Goal: Task Accomplishment & Management: Complete application form

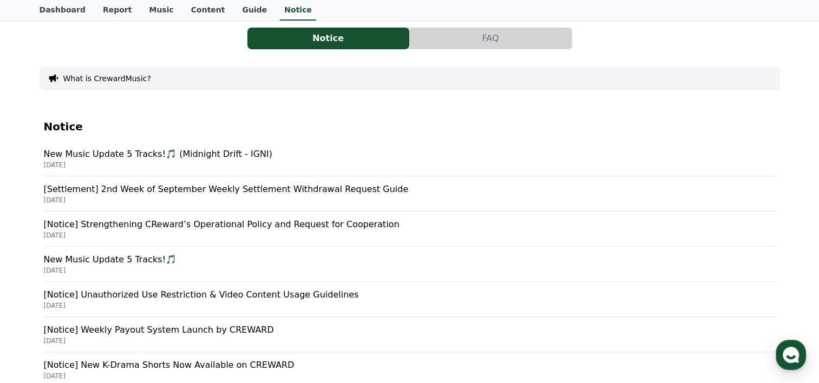
scroll to position [54, 0]
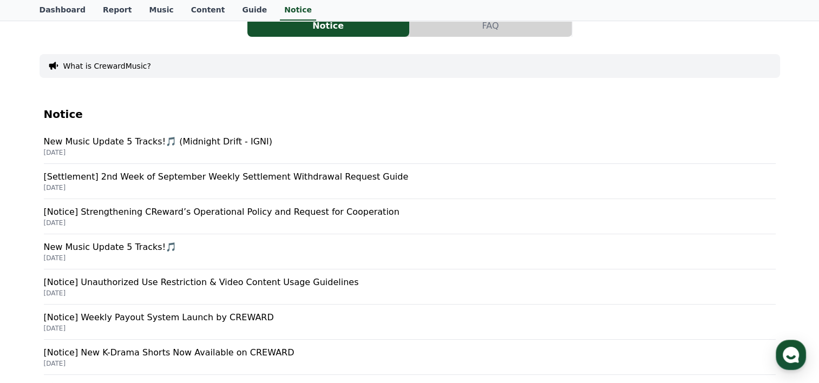
click at [203, 176] on p "[Settlement] 2nd Week of September Weekly Settlement Withdrawal Request Guide" at bounding box center [410, 176] width 732 height 13
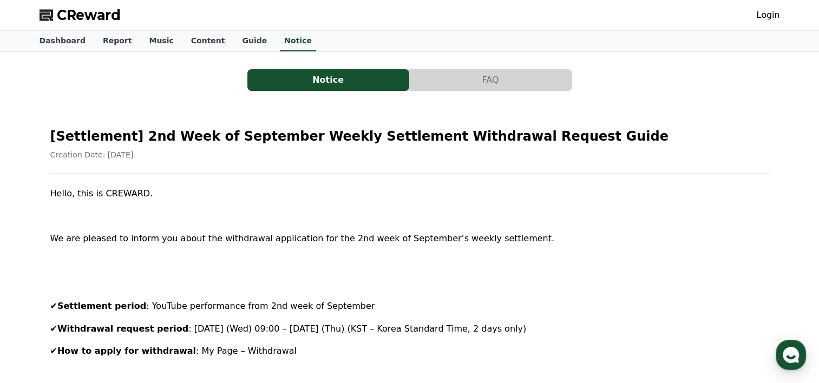
click at [778, 15] on link "Login" at bounding box center [767, 15] width 23 height 13
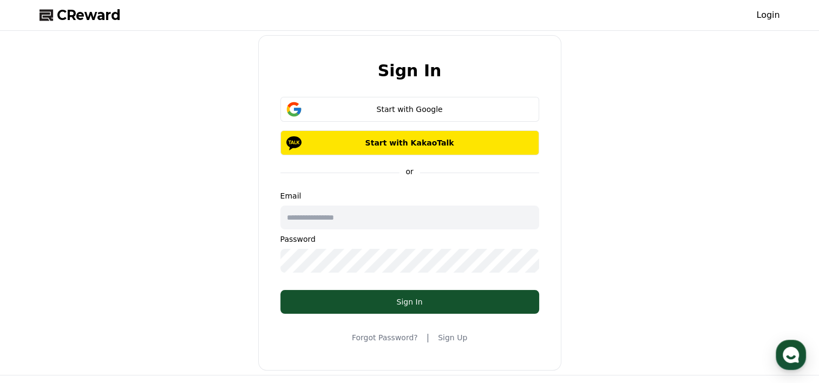
click at [326, 214] on input "text" at bounding box center [409, 218] width 259 height 24
click at [242, 246] on div "Sign In Start with Google Start with KakaoTalk or Email Password Sign In Forgot…" at bounding box center [409, 203] width 749 height 336
click at [438, 331] on div "Forgot Password? | Sign Up" at bounding box center [409, 337] width 115 height 13
click at [452, 340] on link "Sign Up" at bounding box center [452, 337] width 29 height 11
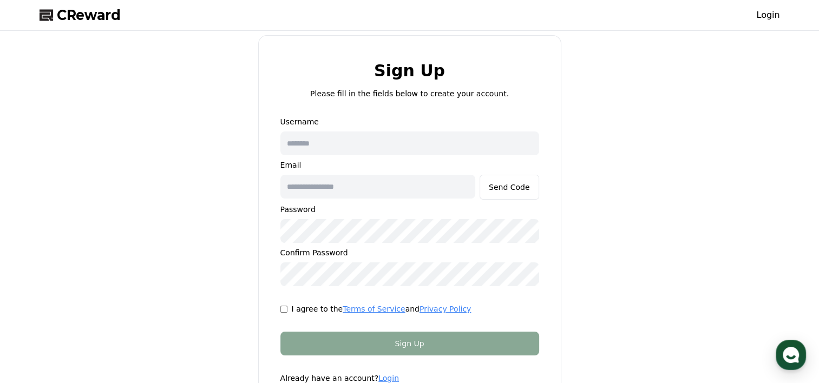
click at [347, 152] on input "text" at bounding box center [409, 144] width 259 height 24
type input "**********"
click at [355, 175] on input "text" at bounding box center [377, 187] width 195 height 24
type input "**********"
click at [520, 185] on div "Send Code" at bounding box center [509, 187] width 41 height 11
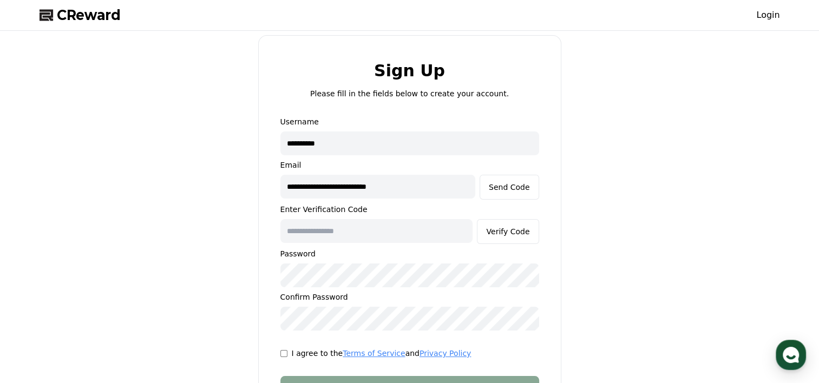
click at [295, 352] on p "I agree to the Terms of Service and Privacy Policy" at bounding box center [382, 353] width 180 height 11
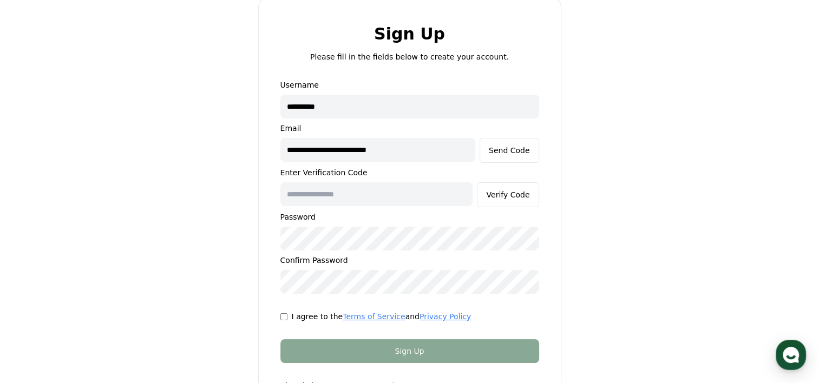
scroll to position [54, 0]
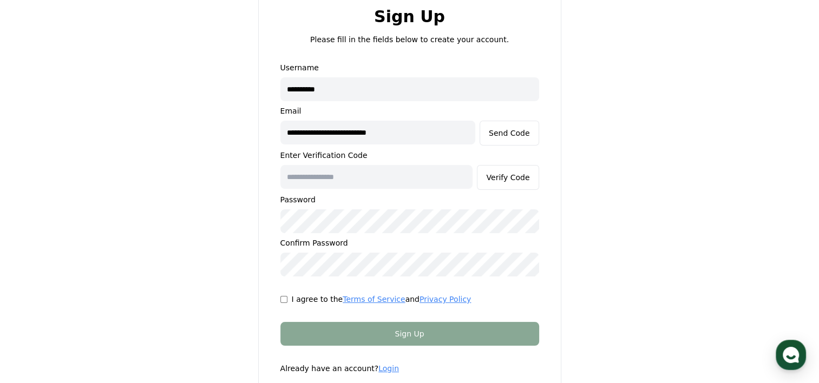
click at [348, 178] on input "text" at bounding box center [376, 177] width 193 height 24
paste input "******"
type input "******"
click at [364, 285] on form "**********" at bounding box center [409, 218] width 293 height 312
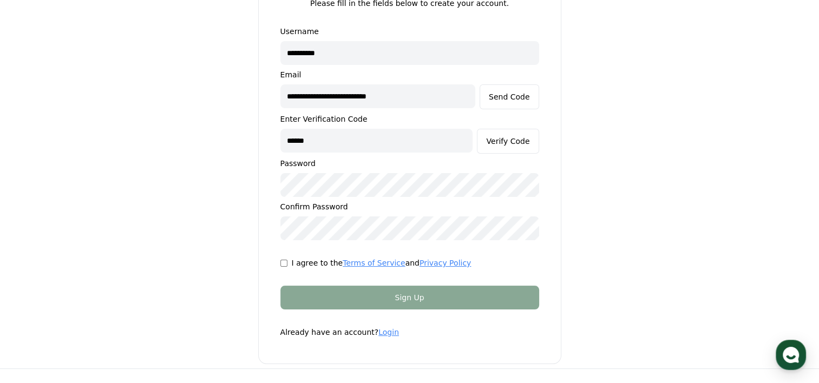
scroll to position [108, 0]
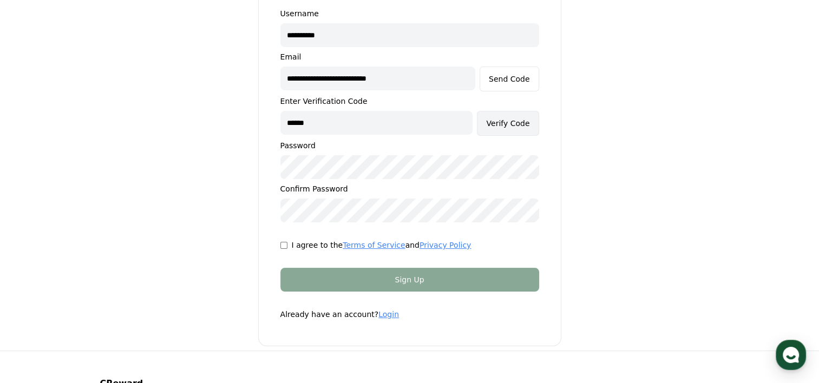
click at [503, 126] on div "Verify Code" at bounding box center [507, 123] width 43 height 11
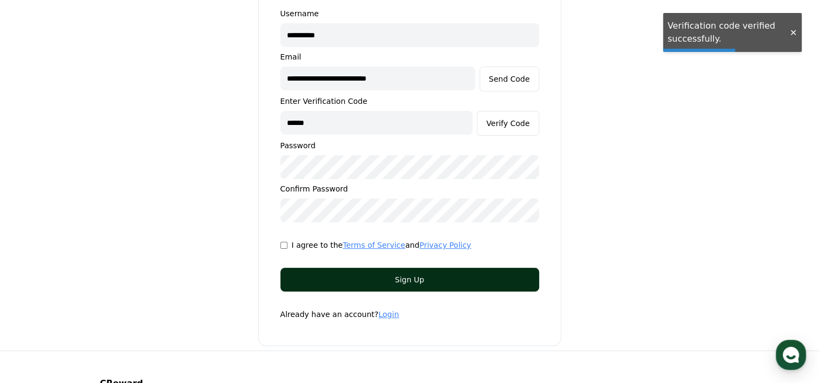
click at [442, 274] on div "Sign Up" at bounding box center [409, 279] width 215 height 11
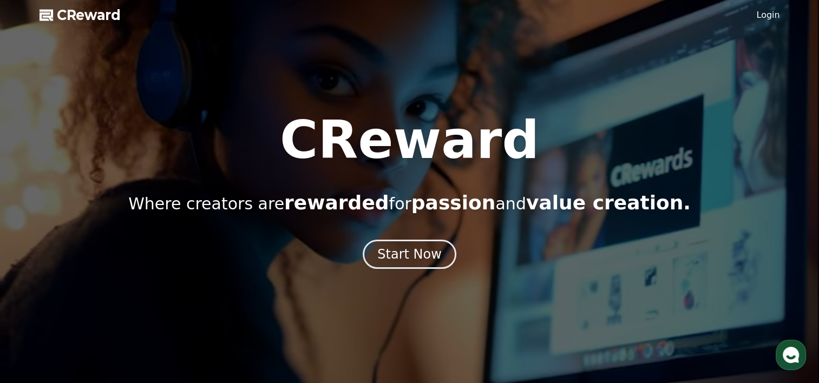
click at [773, 17] on link "Login" at bounding box center [767, 15] width 23 height 13
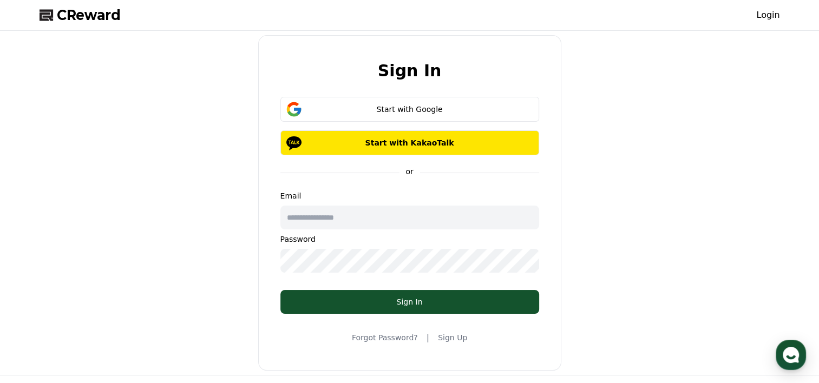
click at [357, 208] on input "text" at bounding box center [409, 218] width 259 height 24
type input "**********"
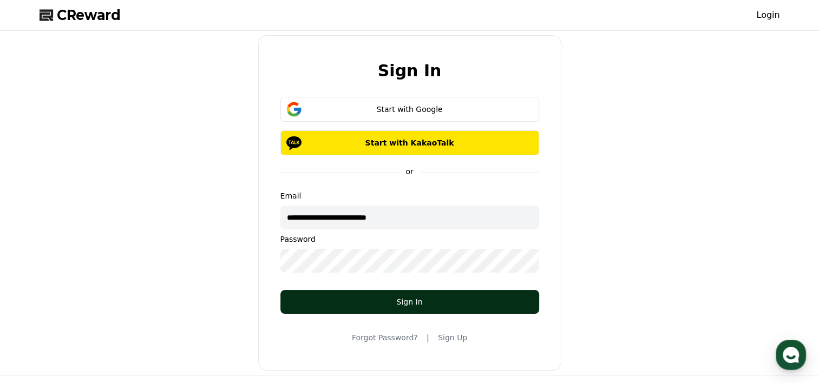
click at [369, 297] on div "Sign In" at bounding box center [409, 302] width 215 height 11
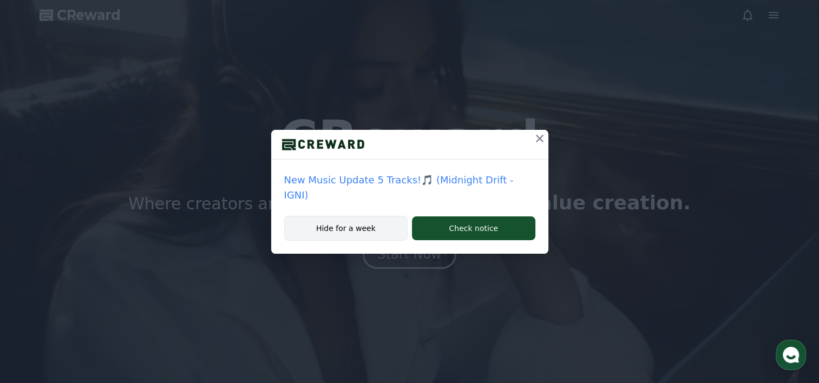
click at [367, 216] on button "Hide for a week" at bounding box center [346, 228] width 124 height 25
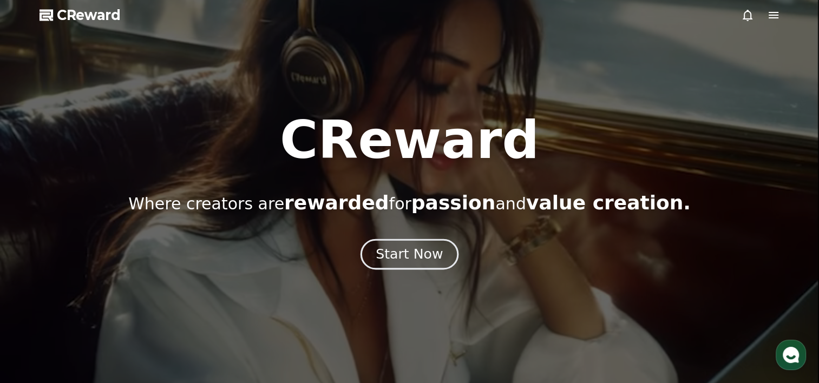
click at [404, 251] on div "Start Now" at bounding box center [409, 254] width 67 height 18
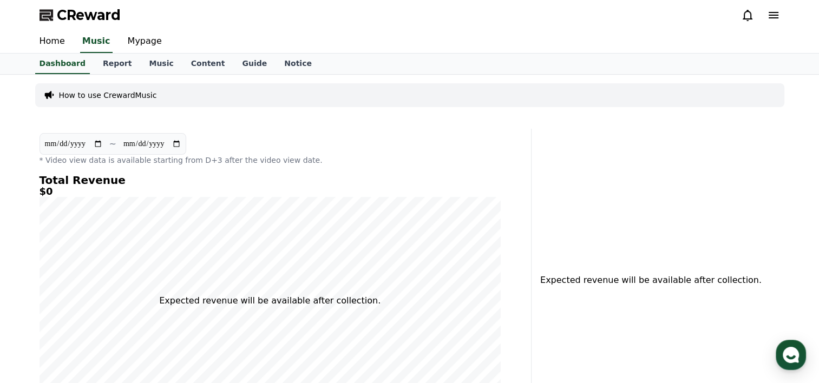
click at [772, 15] on icon at bounding box center [773, 15] width 10 height 6
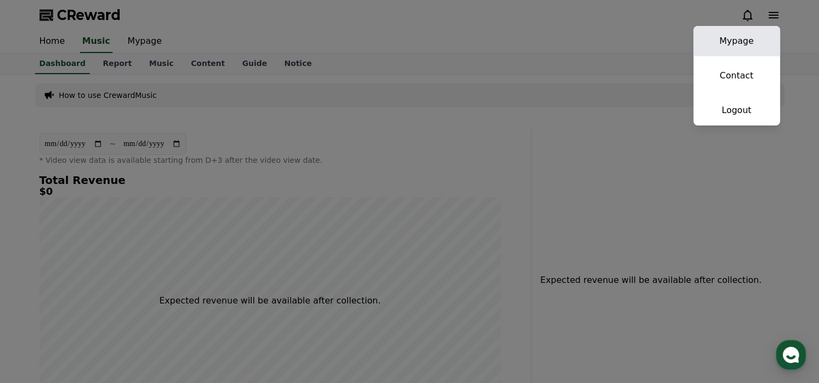
click at [755, 41] on link "Mypage" at bounding box center [736, 41] width 87 height 30
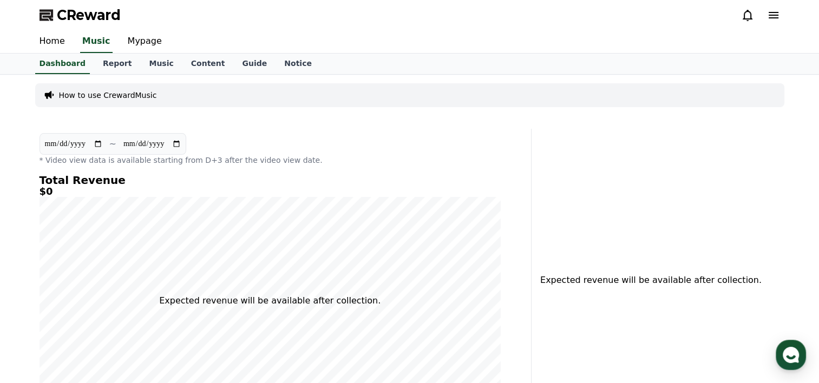
select select "**********"
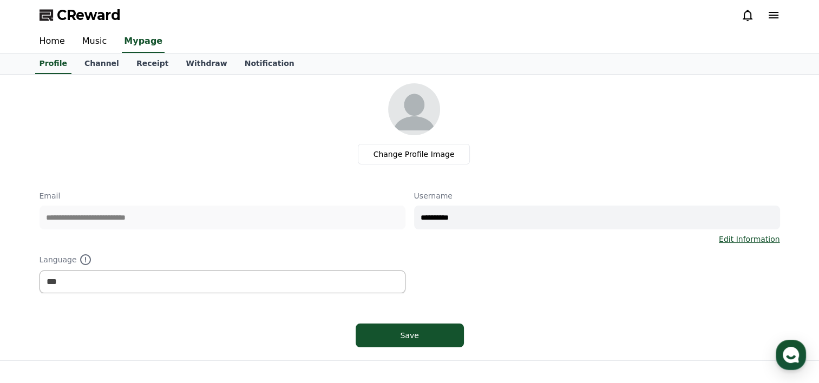
click at [772, 16] on icon at bounding box center [773, 15] width 13 height 13
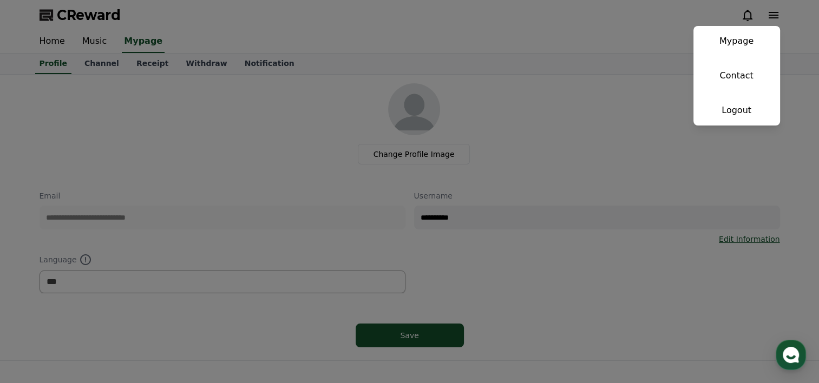
click at [604, 85] on button "close" at bounding box center [409, 191] width 819 height 383
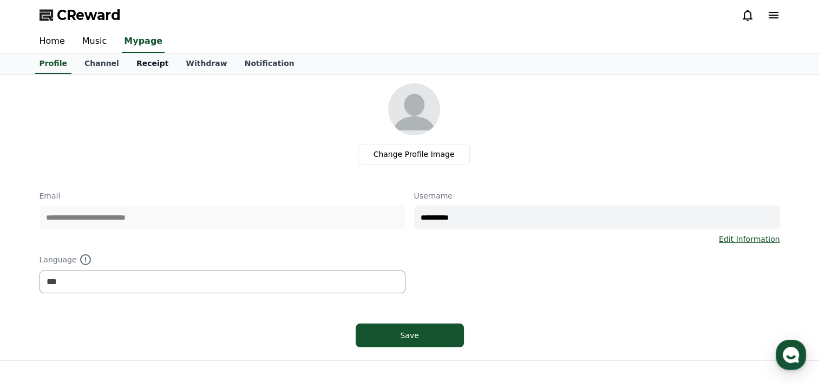
click at [133, 65] on link "Receipt" at bounding box center [153, 64] width 50 height 21
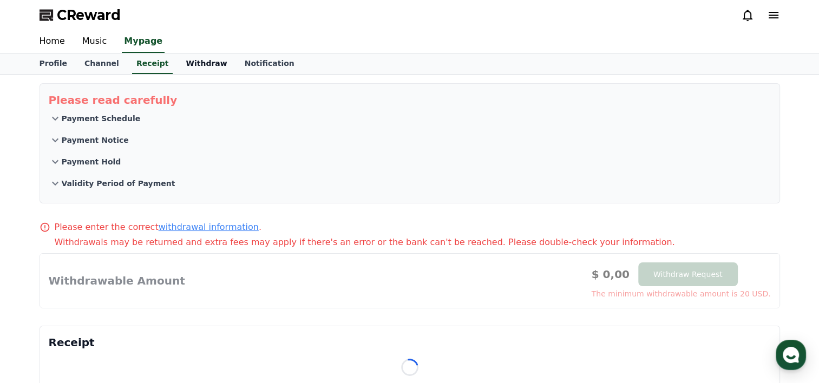
click at [179, 64] on link "Withdraw" at bounding box center [206, 64] width 58 height 21
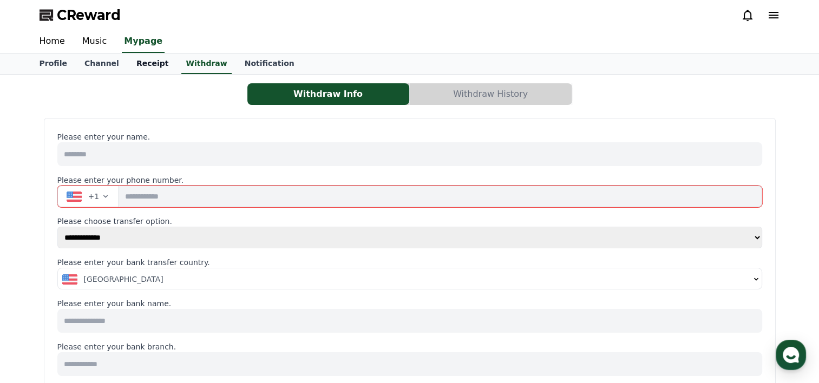
click at [136, 64] on link "Receipt" at bounding box center [153, 64] width 50 height 21
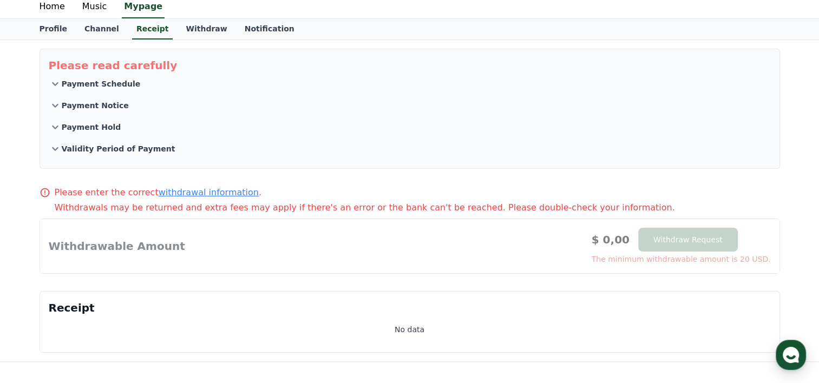
scroll to position [54, 0]
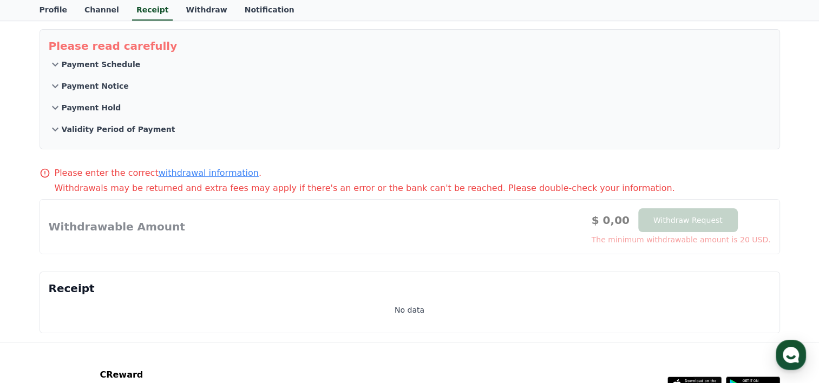
click at [107, 65] on p "Payment Schedule" at bounding box center [101, 64] width 79 height 11
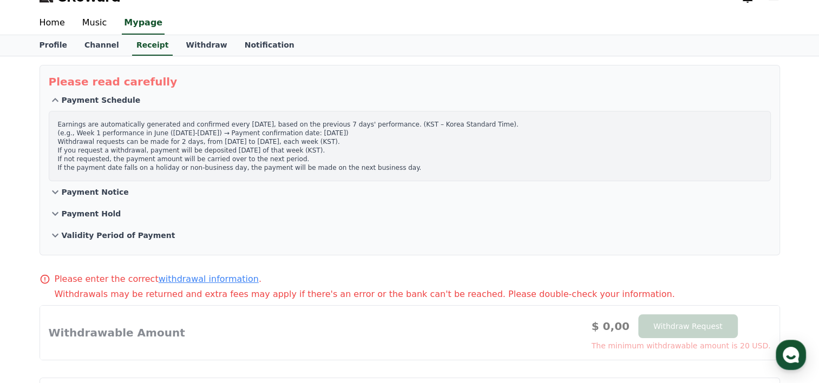
scroll to position [0, 0]
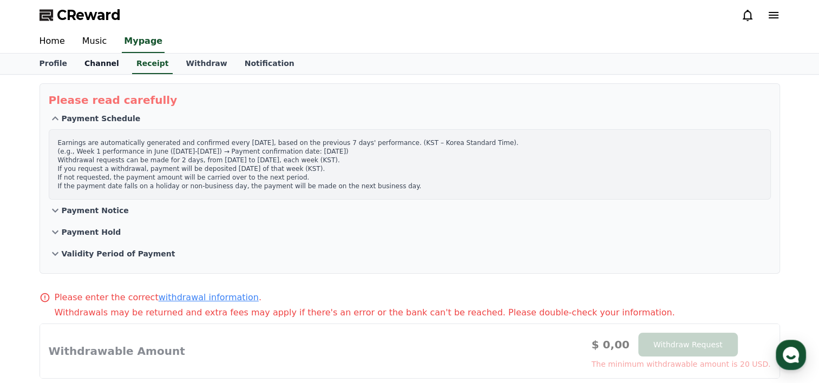
click at [98, 68] on link "Channel" at bounding box center [102, 64] width 52 height 21
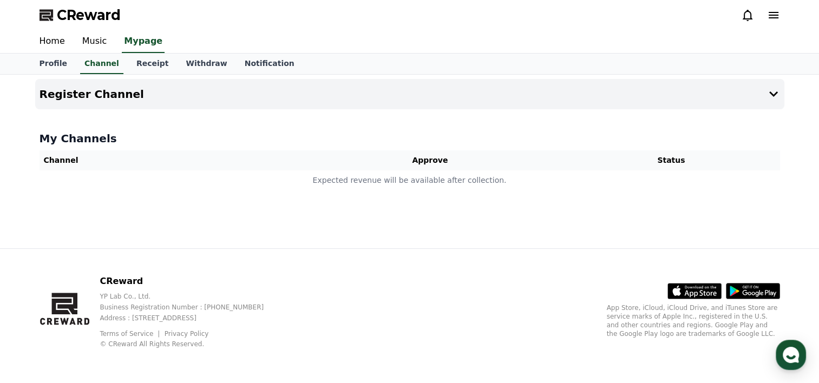
click at [779, 10] on div "CReward" at bounding box center [410, 15] width 758 height 30
click at [777, 11] on icon at bounding box center [773, 15] width 13 height 13
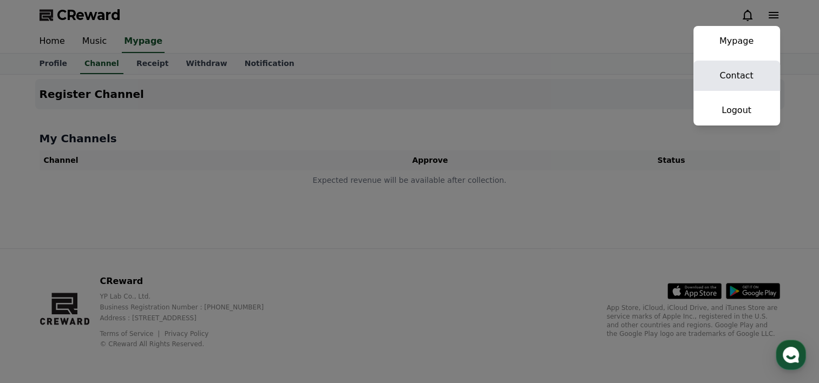
click at [742, 67] on link "Contact" at bounding box center [736, 76] width 87 height 30
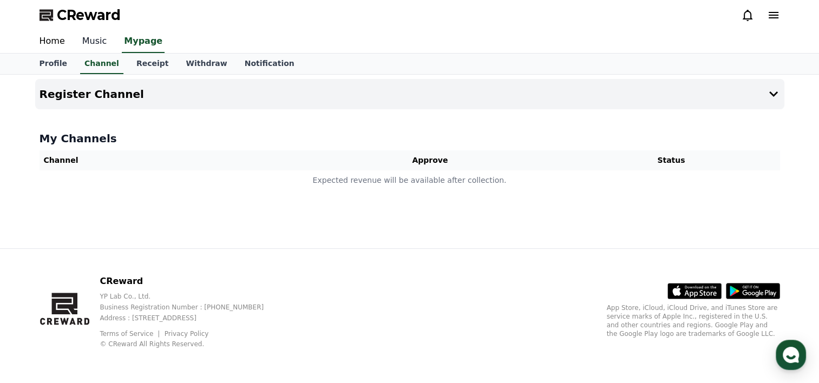
click at [95, 45] on link "Music" at bounding box center [95, 41] width 42 height 23
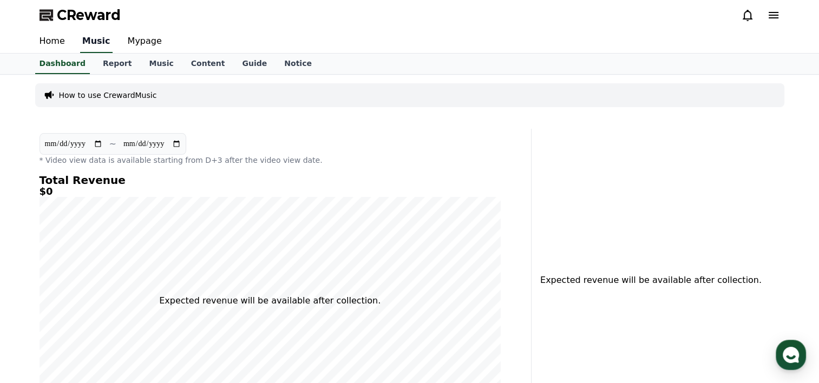
click at [91, 40] on link "Music" at bounding box center [96, 41] width 32 height 23
click at [144, 63] on link "Music" at bounding box center [161, 64] width 42 height 21
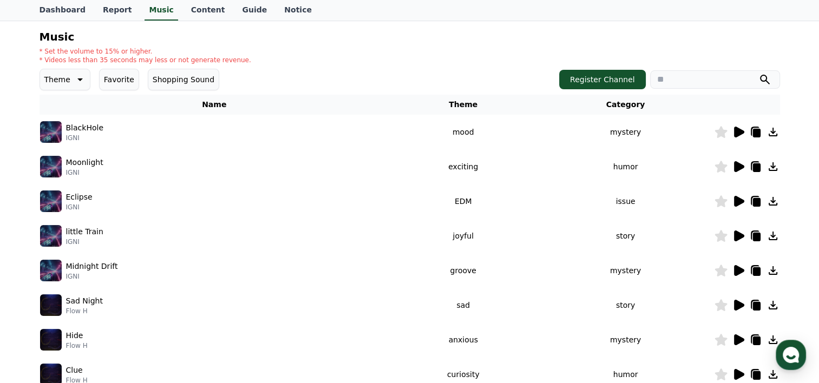
scroll to position [108, 0]
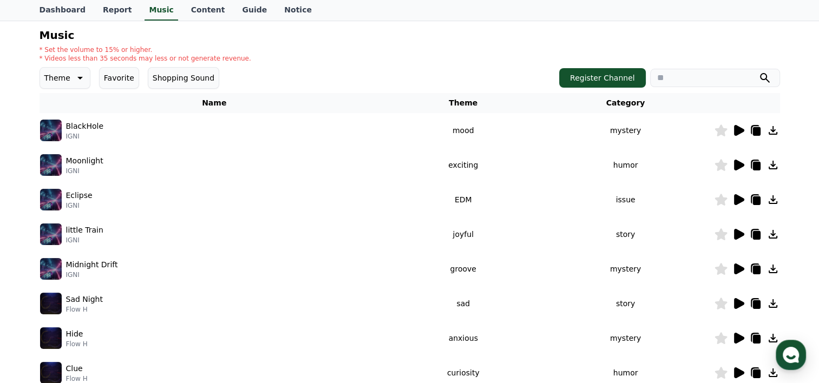
click at [741, 132] on icon at bounding box center [739, 130] width 10 height 11
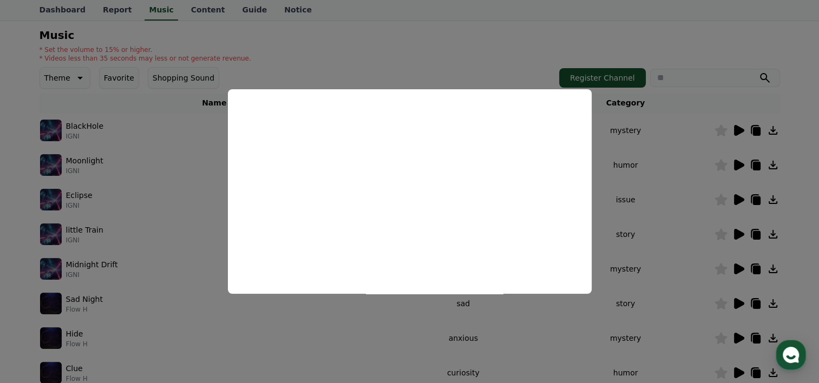
click at [418, 30] on button "close modal" at bounding box center [409, 191] width 819 height 383
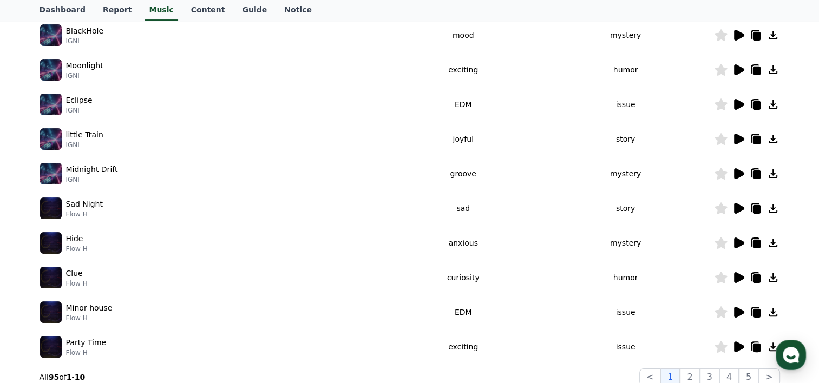
scroll to position [0, 0]
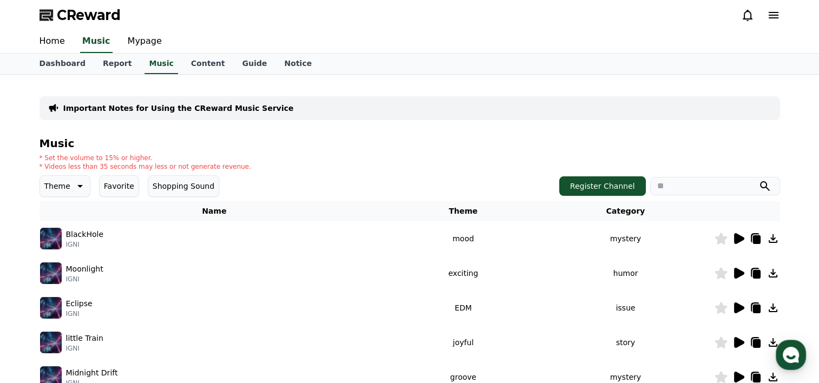
click at [190, 181] on button "Shopping Sound" at bounding box center [183, 186] width 71 height 22
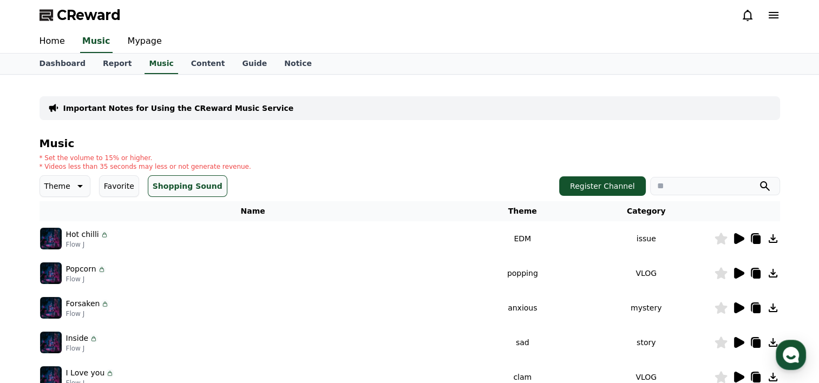
click at [187, 182] on button "Shopping Sound" at bounding box center [188, 186] width 80 height 22
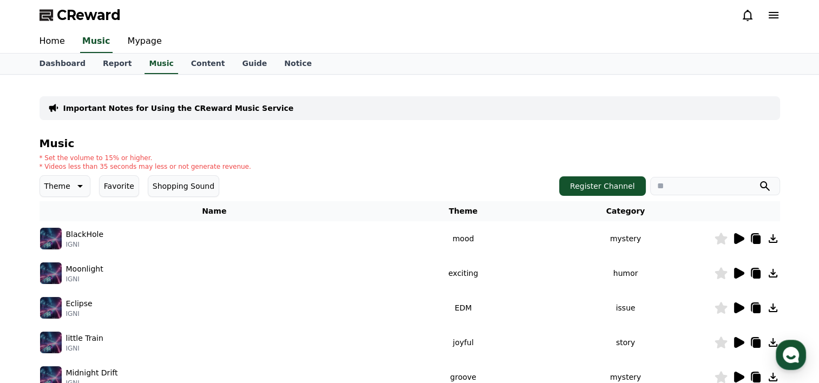
click at [770, 19] on icon at bounding box center [773, 15] width 13 height 13
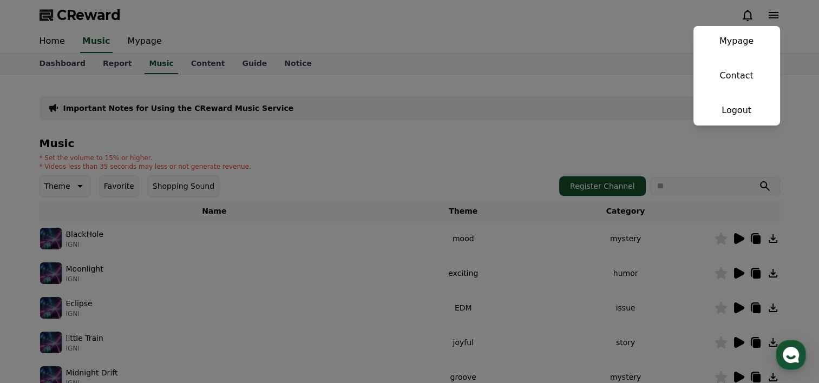
click at [770, 16] on button "close" at bounding box center [409, 191] width 819 height 383
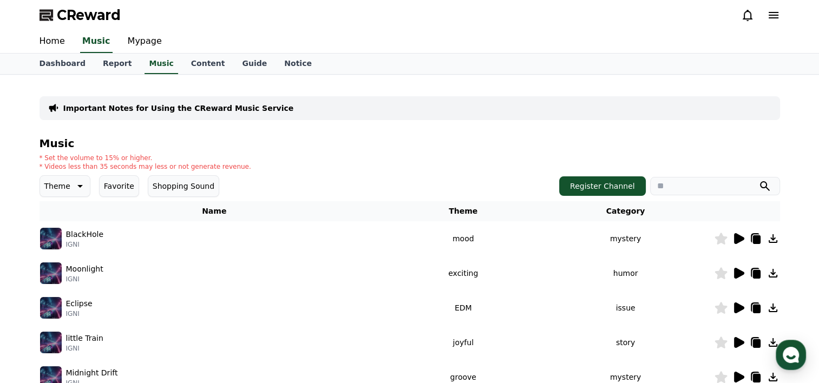
click at [749, 16] on icon at bounding box center [747, 15] width 13 height 13
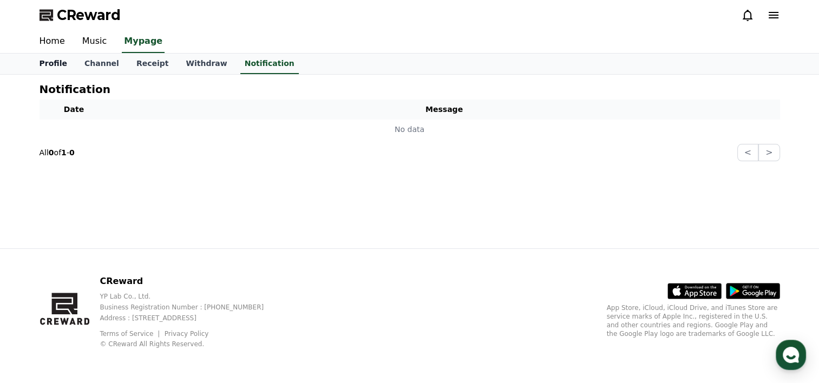
click at [49, 65] on link "Profile" at bounding box center [53, 64] width 45 height 21
select select "**********"
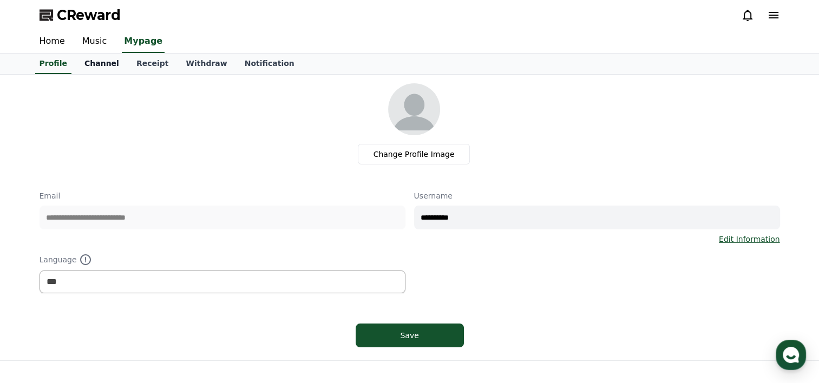
click at [102, 61] on link "Channel" at bounding box center [102, 64] width 52 height 21
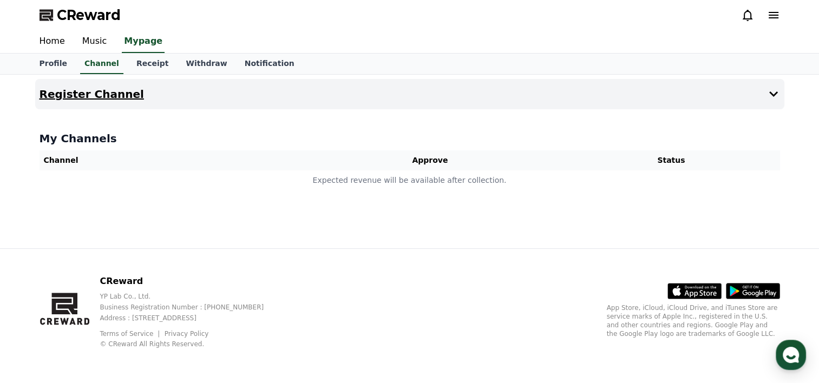
click at [169, 96] on button "Register Channel" at bounding box center [409, 94] width 749 height 30
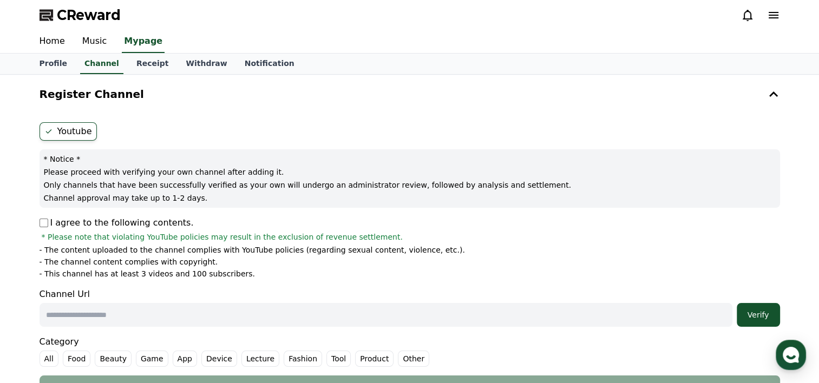
scroll to position [54, 0]
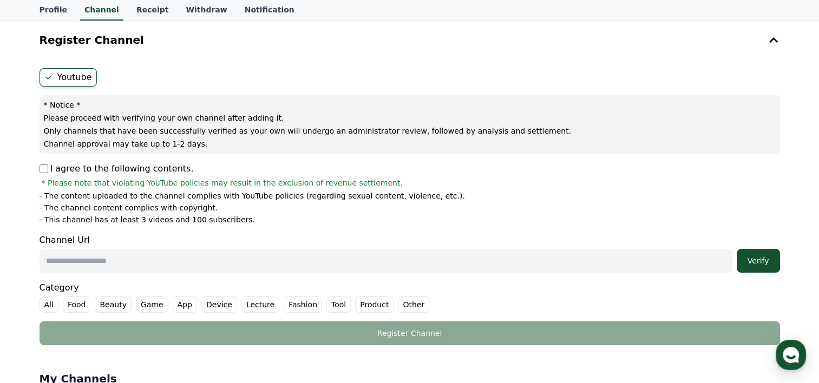
drag, startPoint x: 120, startPoint y: 183, endPoint x: 148, endPoint y: 182, distance: 28.7
click at [148, 182] on span "* Please note that violating YouTube policies may result in the exclusion of re…" at bounding box center [222, 183] width 361 height 11
click at [116, 183] on span "* Please note that violating YouTube policies may result in the exclusion of re…" at bounding box center [222, 183] width 361 height 11
click at [237, 210] on li "- The channel content complies with copyright." at bounding box center [410, 207] width 740 height 11
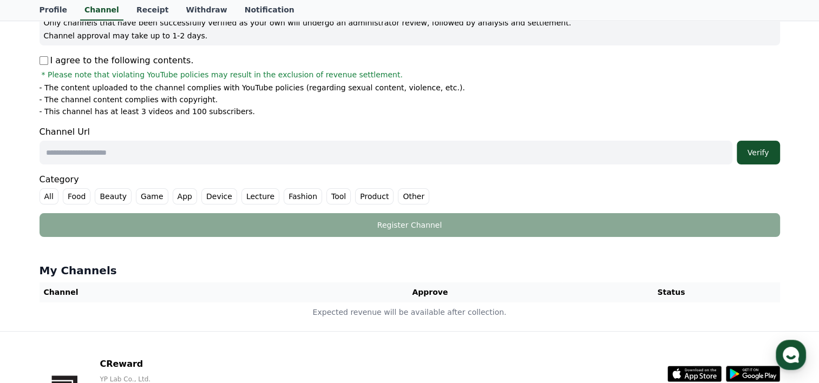
click at [398, 195] on label "Other" at bounding box center [413, 196] width 31 height 16
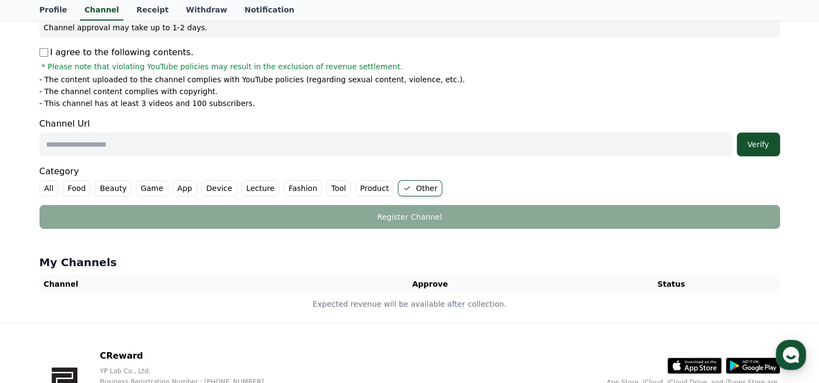
scroll to position [216, 0]
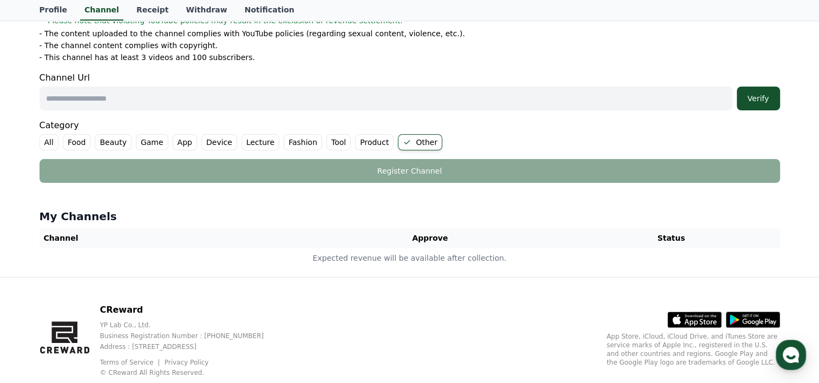
click at [197, 94] on input "text" at bounding box center [386, 99] width 693 height 24
paste input "**********"
drag, startPoint x: 266, startPoint y: 91, endPoint x: -2, endPoint y: 87, distance: 268.4
click at [0, 87] on html "**********" at bounding box center [409, 98] width 819 height 628
paste input "text"
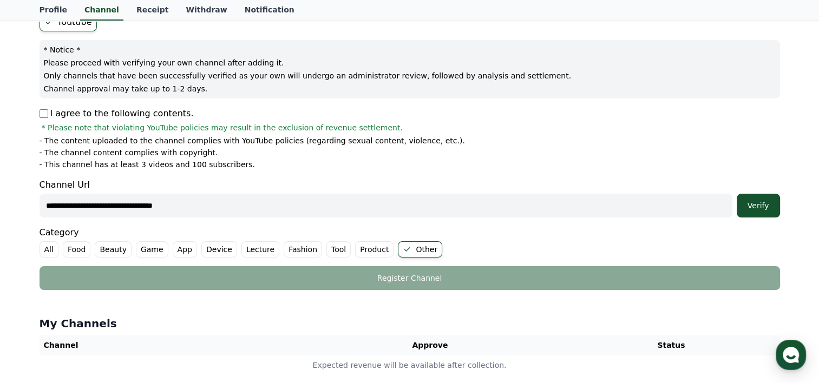
scroll to position [108, 0]
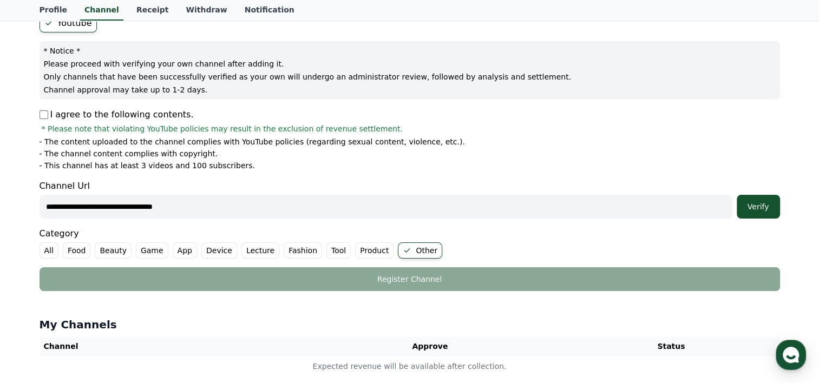
type input "**********"
click at [51, 113] on p "I agree to the following contents." at bounding box center [117, 114] width 154 height 13
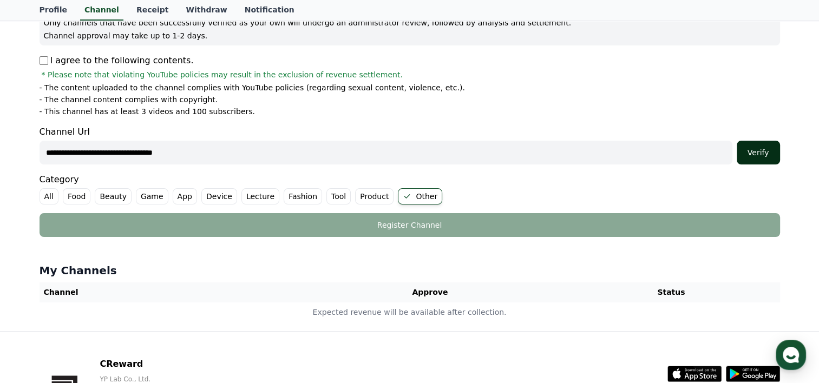
click at [749, 153] on div "Verify" at bounding box center [758, 152] width 35 height 11
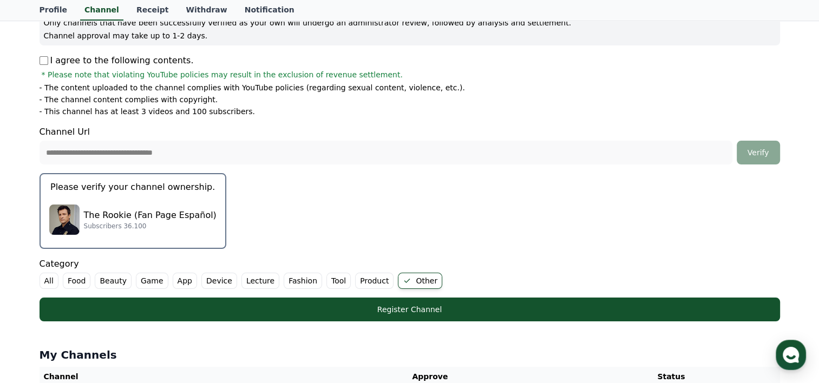
click at [154, 201] on div "The Rookie (Fan Page Español) Subscribers 36.100" at bounding box center [132, 219] width 167 height 43
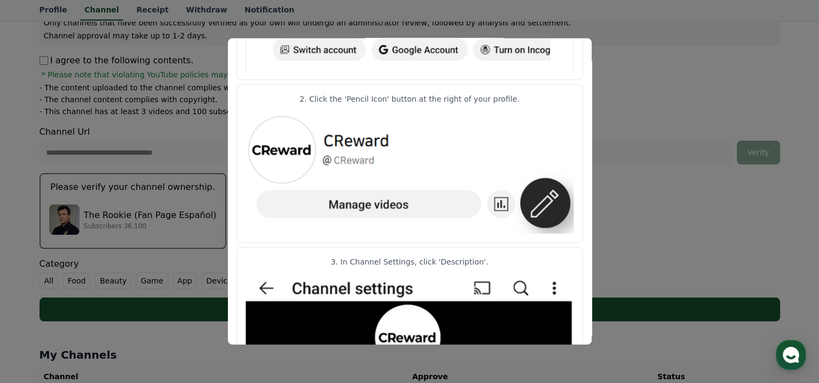
scroll to position [0, 0]
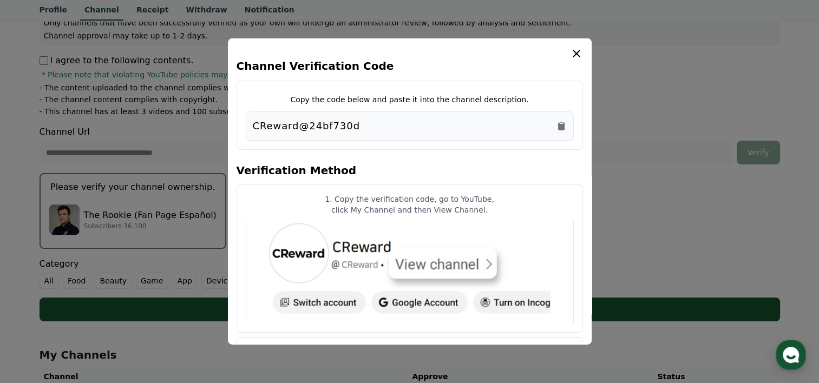
click at [361, 127] on div "CReward@24bf730d" at bounding box center [410, 126] width 314 height 15
click at [484, 127] on div "CReward@24bf730d" at bounding box center [410, 126] width 314 height 15
click at [556, 124] on icon "Copy to clipboard" at bounding box center [561, 126] width 11 height 11
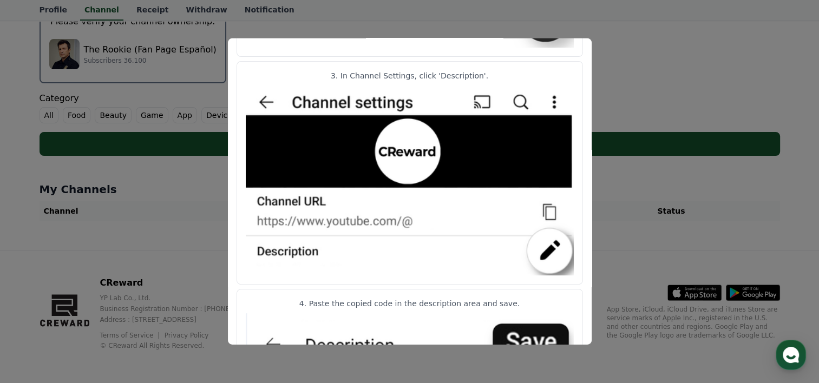
scroll to position [577, 0]
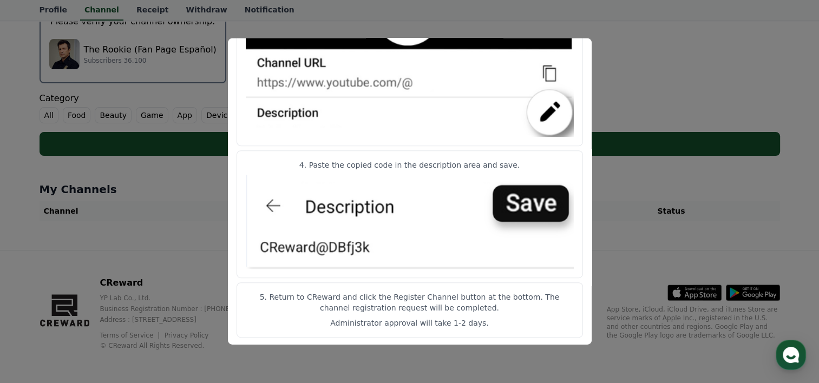
click at [740, 106] on button "close modal" at bounding box center [409, 191] width 819 height 383
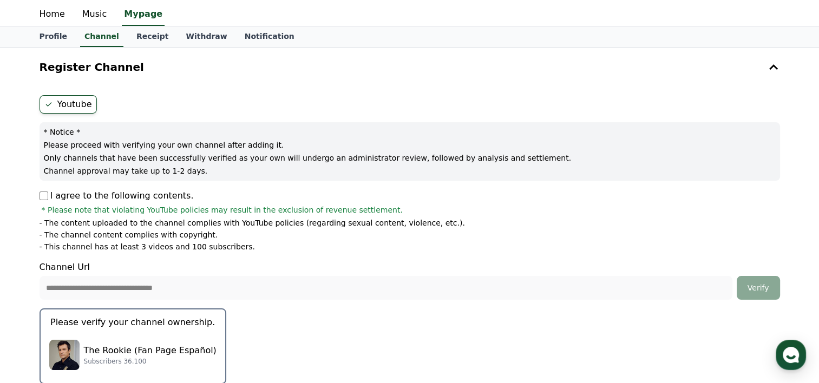
scroll to position [0, 0]
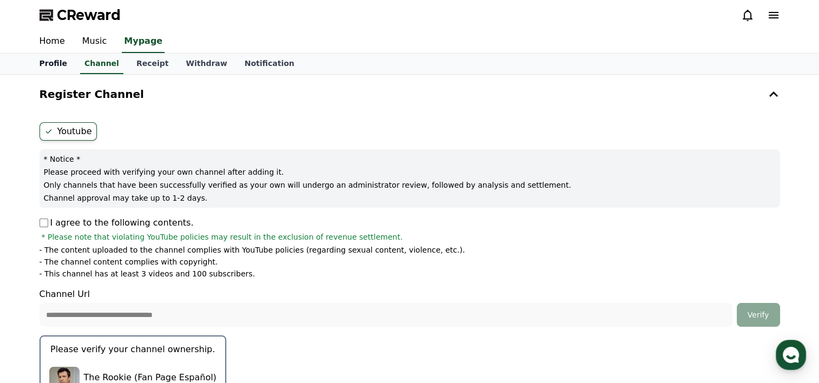
click at [47, 58] on link "Profile" at bounding box center [53, 64] width 45 height 21
select select "**********"
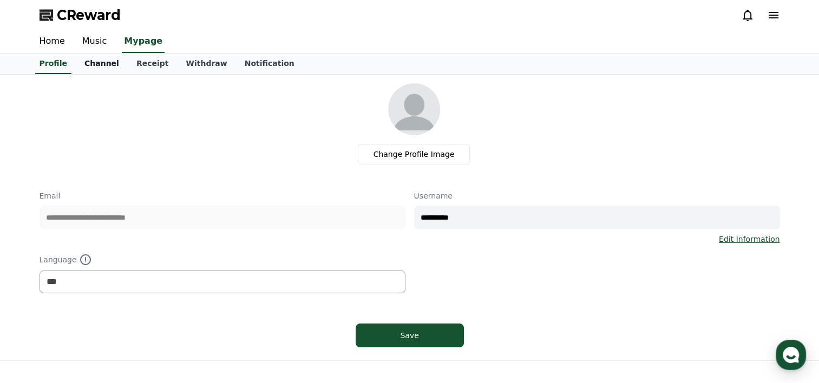
click at [95, 61] on link "Channel" at bounding box center [102, 64] width 52 height 21
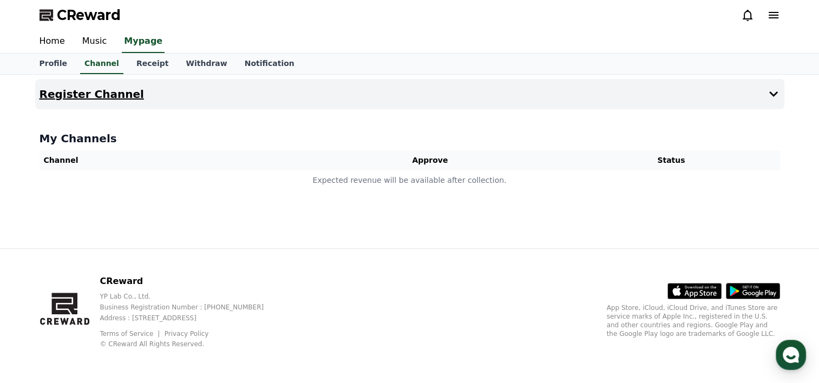
click at [95, 88] on h4 "Register Channel" at bounding box center [92, 94] width 104 height 12
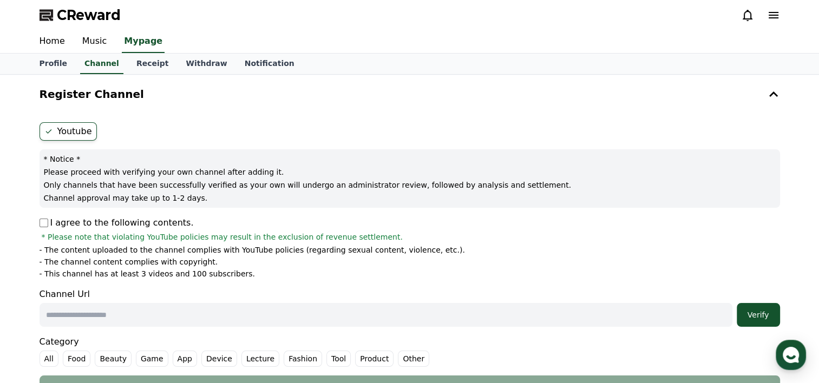
click at [74, 130] on label "Youtube" at bounding box center [68, 131] width 57 height 18
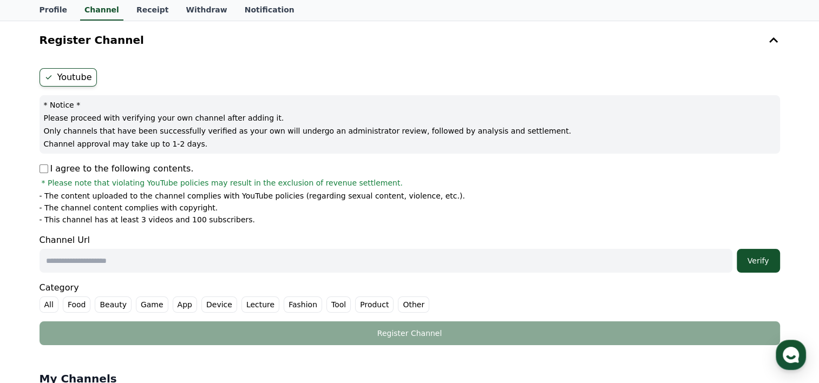
click at [63, 167] on p "I agree to the following contents." at bounding box center [117, 168] width 154 height 13
click at [95, 266] on input "text" at bounding box center [386, 261] width 693 height 24
paste input "**********"
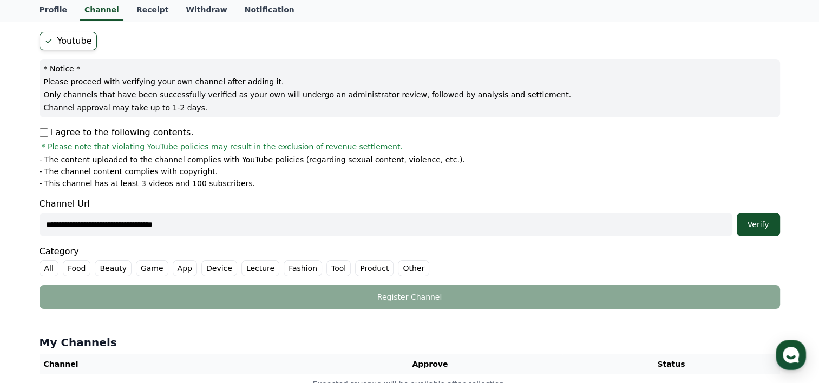
scroll to position [108, 0]
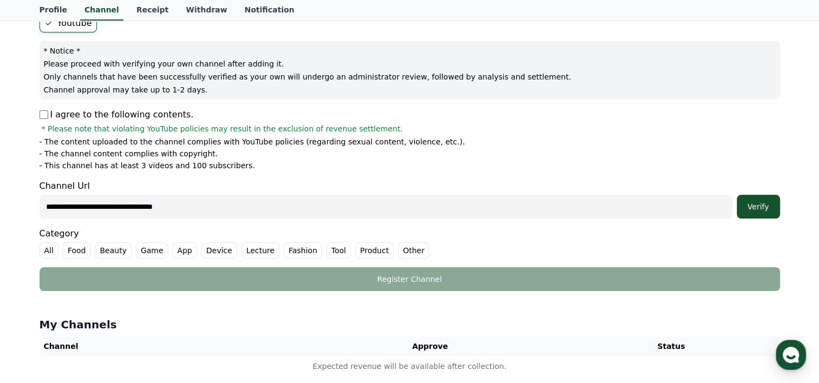
type input "**********"
click at [517, 153] on li "- The channel content complies with copyright." at bounding box center [410, 153] width 740 height 11
click at [763, 206] on div "Verify" at bounding box center [758, 206] width 35 height 11
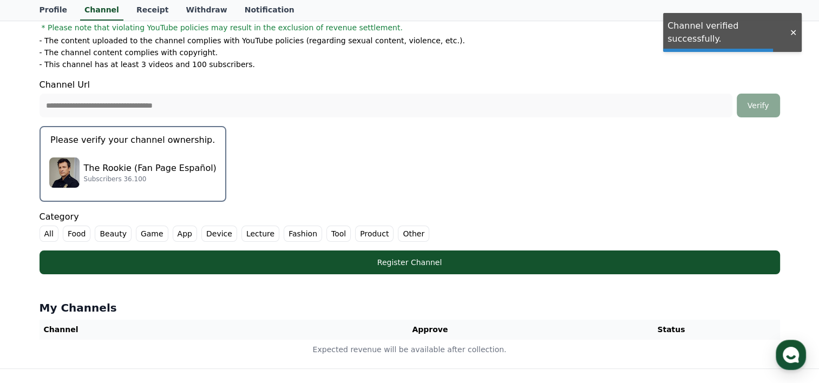
scroll to position [216, 0]
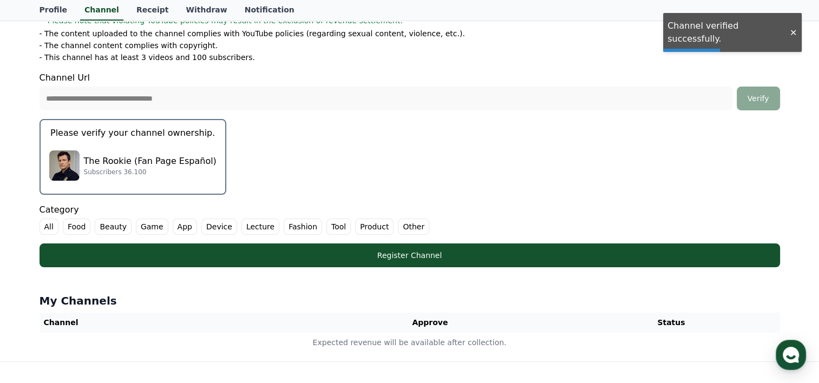
click at [167, 160] on p "The Rookie (Fan Page Español)" at bounding box center [150, 161] width 133 height 13
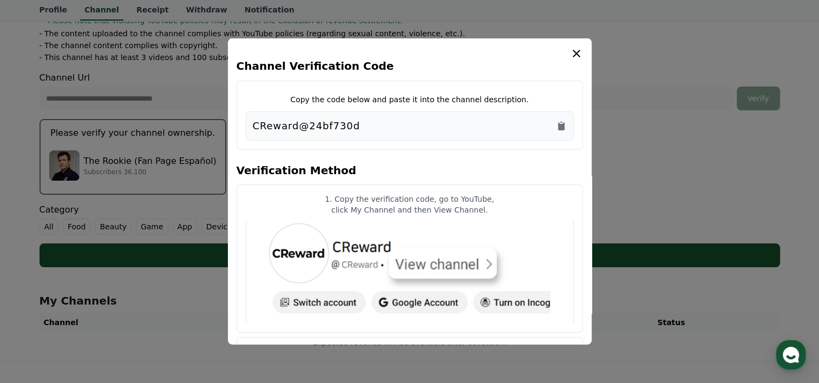
drag, startPoint x: 353, startPoint y: 125, endPoint x: 543, endPoint y: 108, distance: 191.2
click at [354, 125] on div "CReward@24bf730d" at bounding box center [410, 126] width 314 height 15
click at [567, 128] on div "CReward@24bf730d" at bounding box center [410, 125] width 328 height 29
click at [561, 124] on icon "Copy to clipboard" at bounding box center [561, 126] width 6 height 8
click at [559, 127] on icon "Copy to clipboard" at bounding box center [561, 126] width 6 height 8
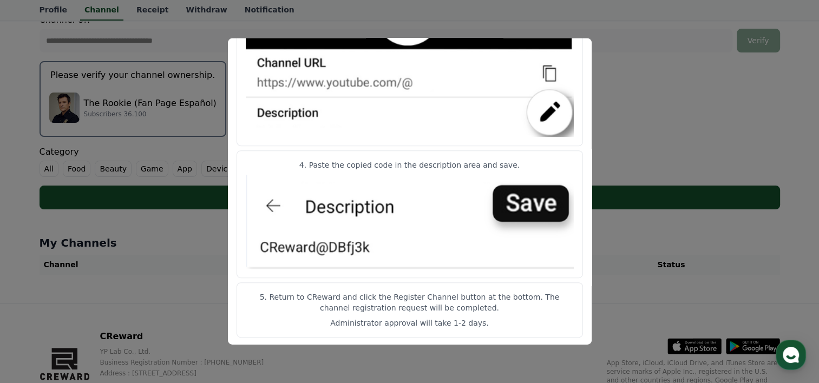
scroll to position [328, 0]
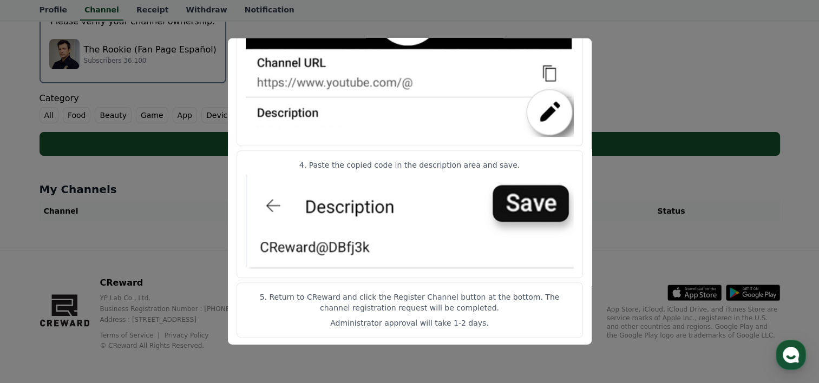
click at [630, 81] on button "close modal" at bounding box center [409, 191] width 819 height 383
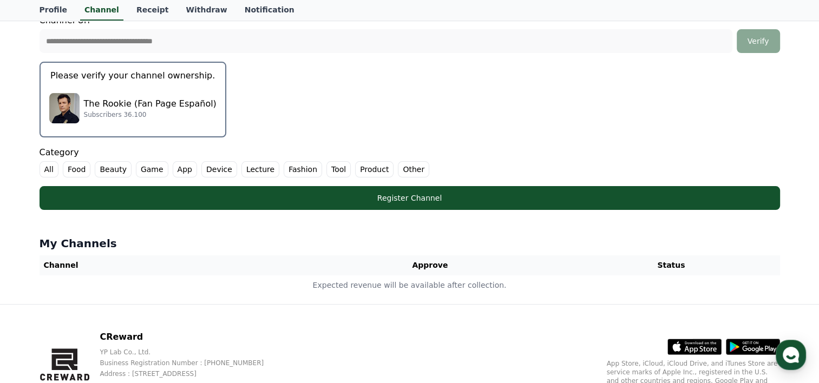
scroll to position [220, 0]
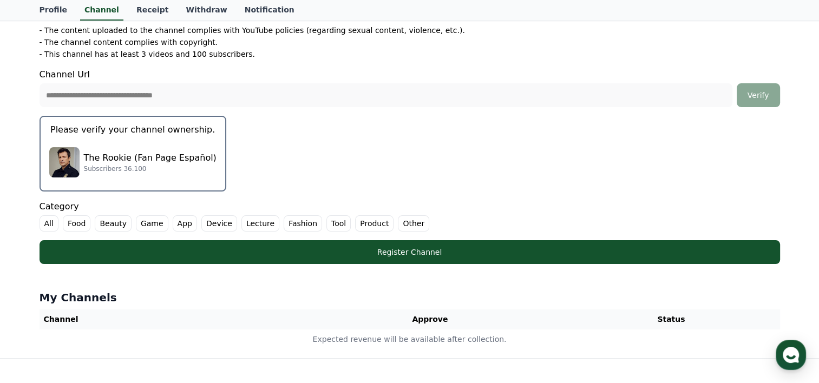
click at [398, 219] on label "Other" at bounding box center [413, 223] width 31 height 16
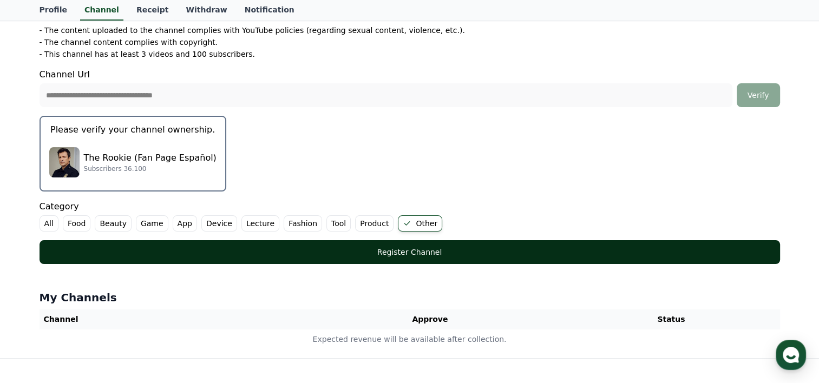
click at [348, 253] on div "Register Channel" at bounding box center [409, 252] width 697 height 11
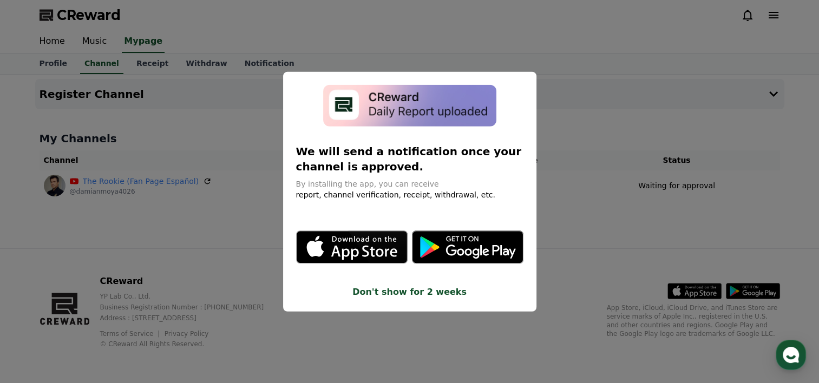
click at [414, 292] on button "Don't show for 2 weeks" at bounding box center [409, 291] width 227 height 13
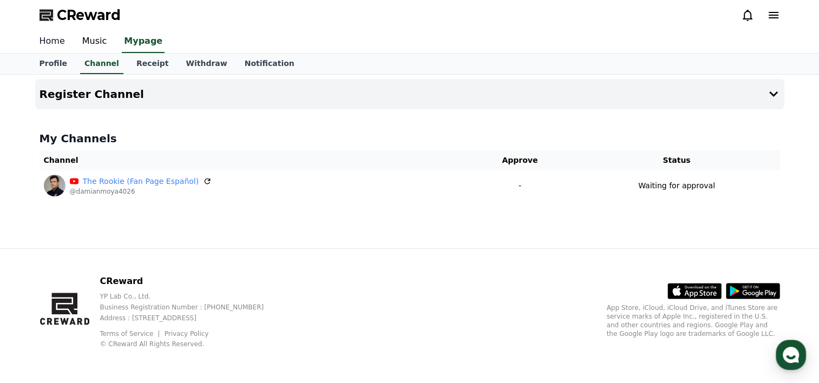
click at [53, 43] on link "Home" at bounding box center [52, 41] width 43 height 23
